Goal: Transaction & Acquisition: Purchase product/service

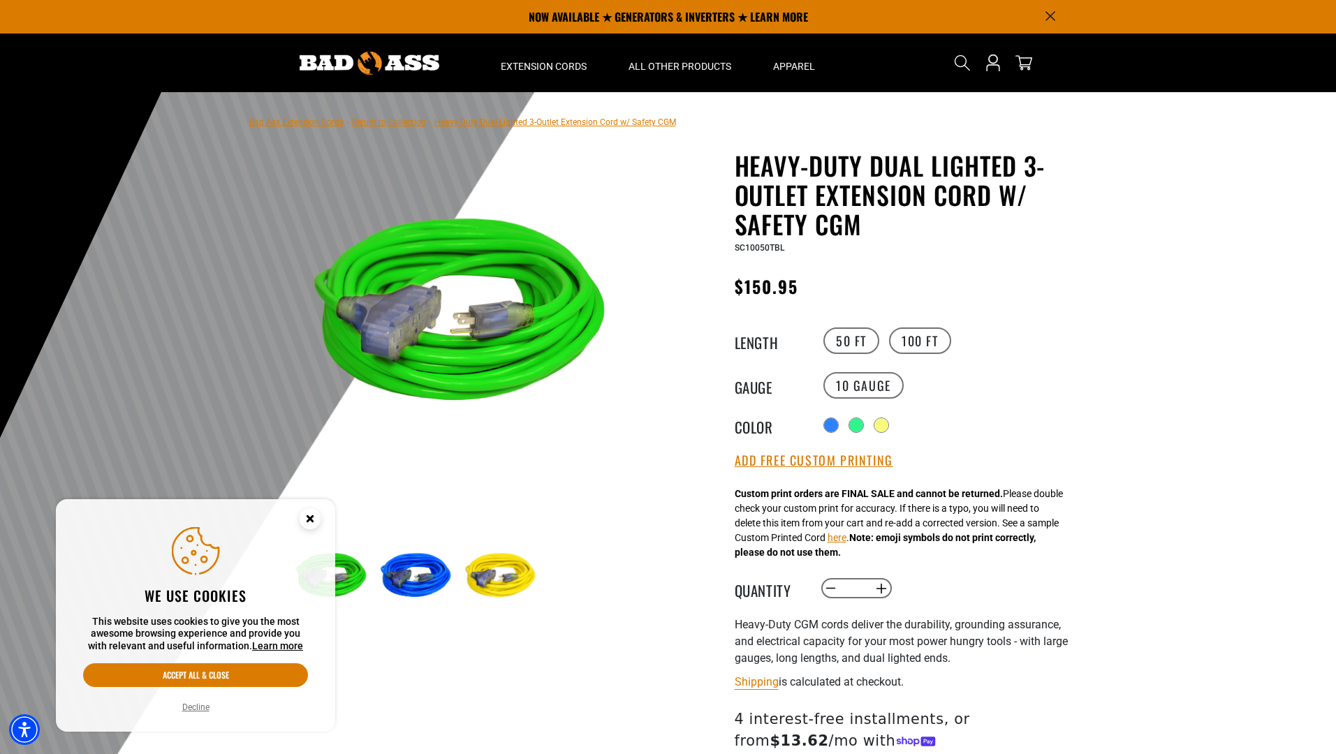
select select "**********"
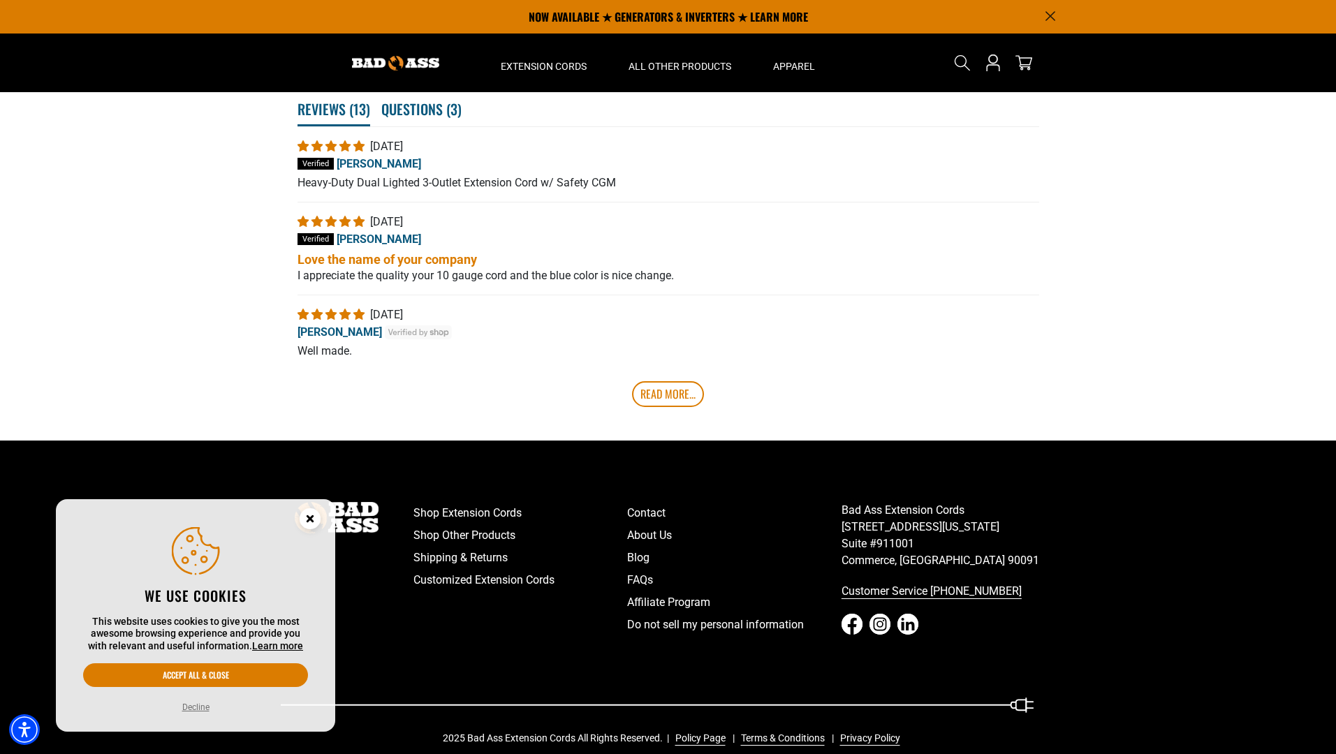
scroll to position [325, 0]
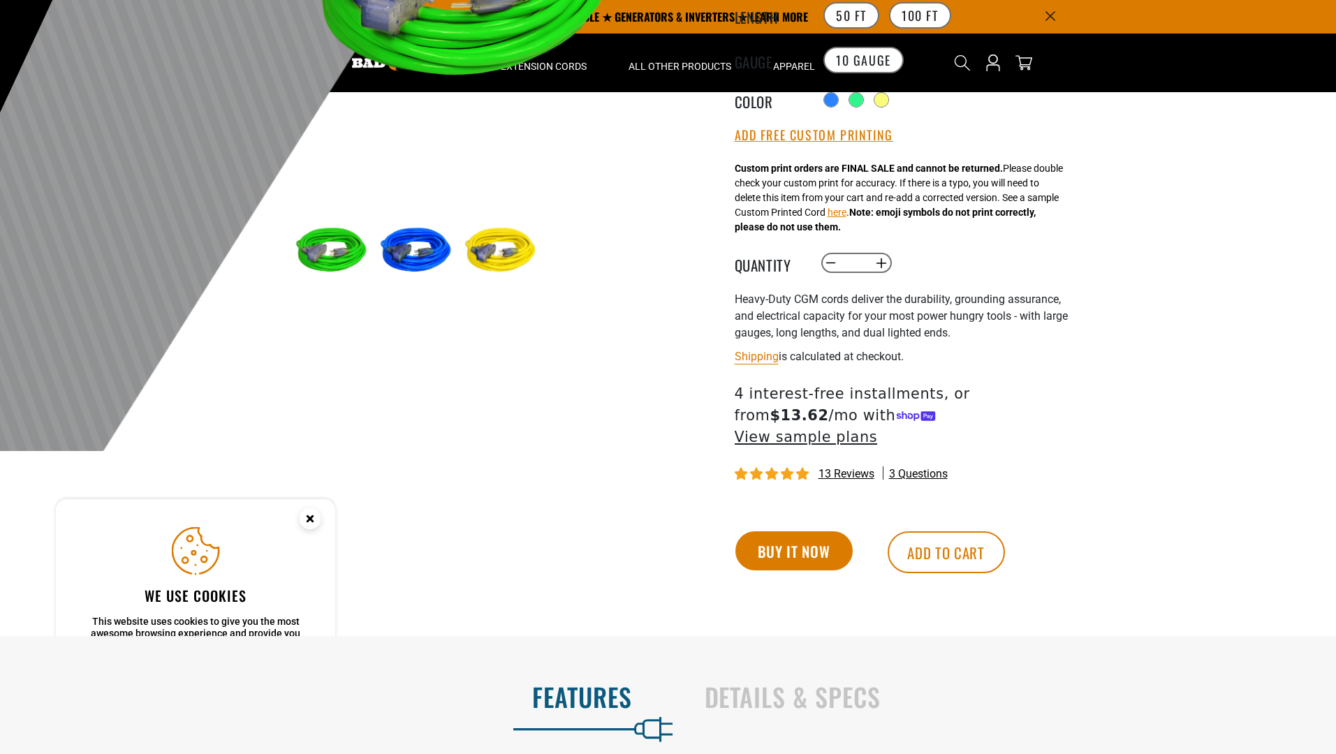
click at [793, 531] on button "Buy it now" at bounding box center [793, 550] width 117 height 39
